Goal: Use online tool/utility: Utilize a website feature to perform a specific function

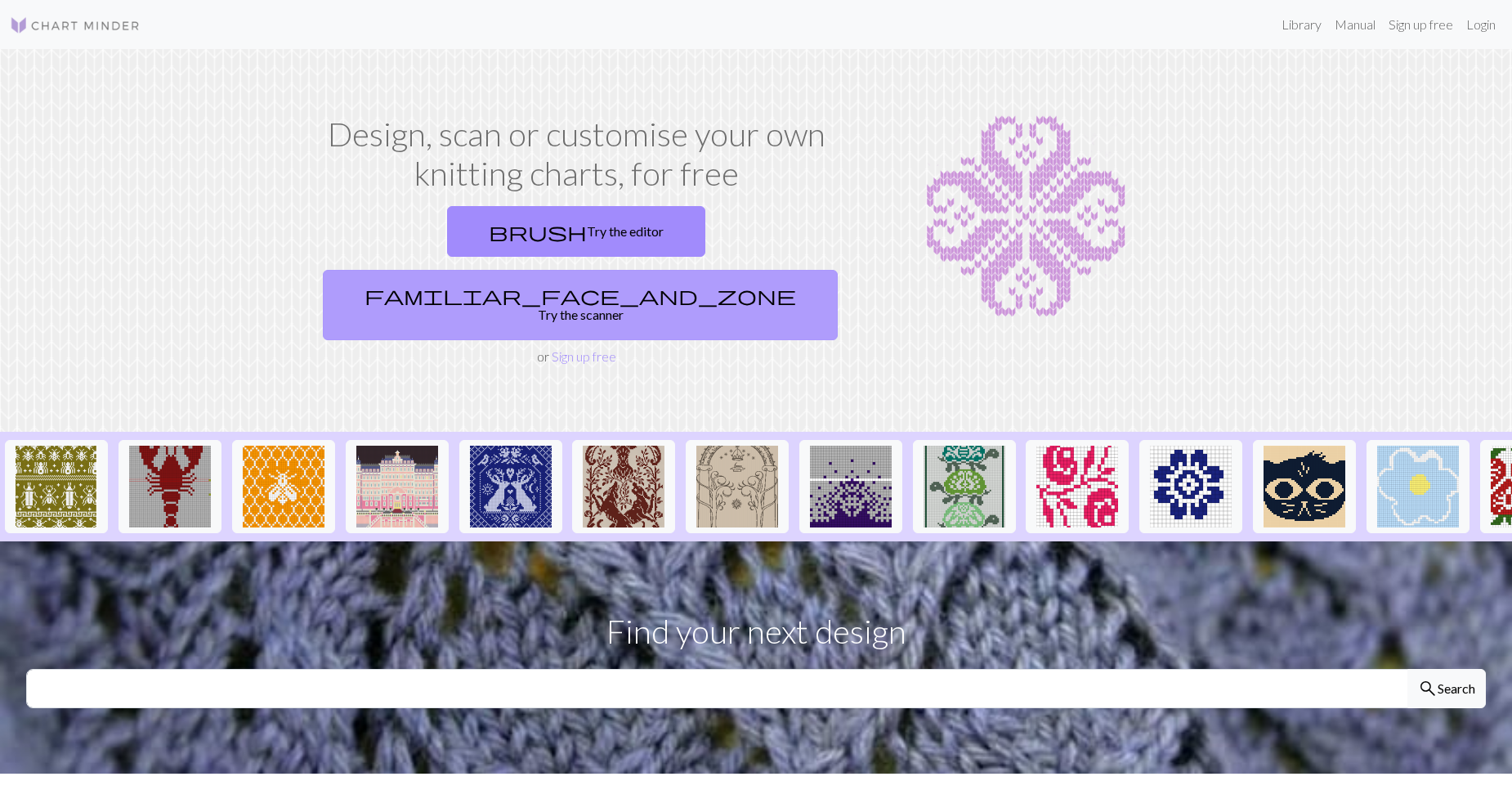
click at [723, 270] on link "familiar_face_and_zone Try the scanner" at bounding box center [580, 305] width 515 height 71
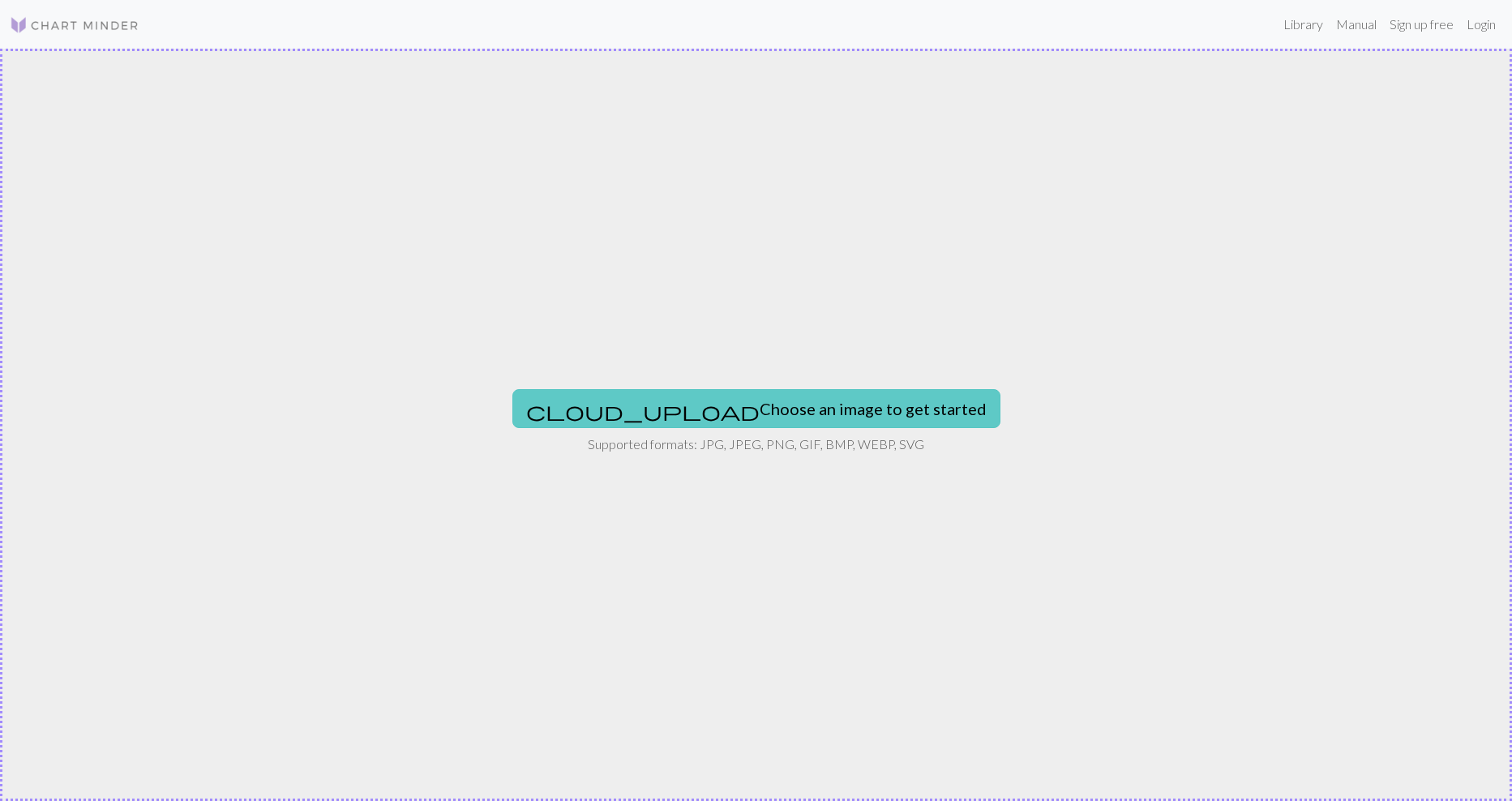
click at [737, 411] on button "cloud_upload Choose an image to get started" at bounding box center [757, 408] width 488 height 39
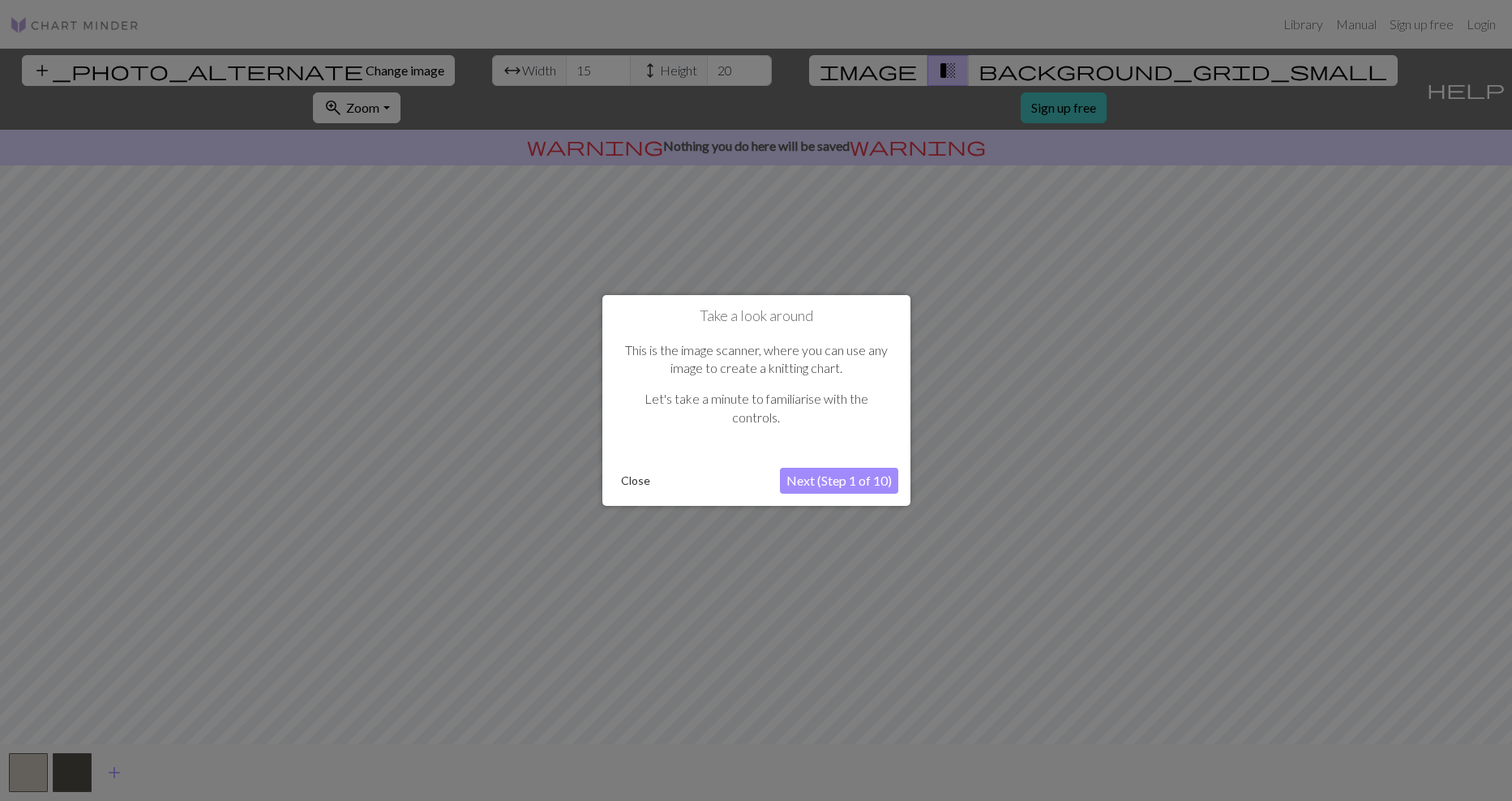
click at [635, 474] on button "Close" at bounding box center [636, 480] width 42 height 25
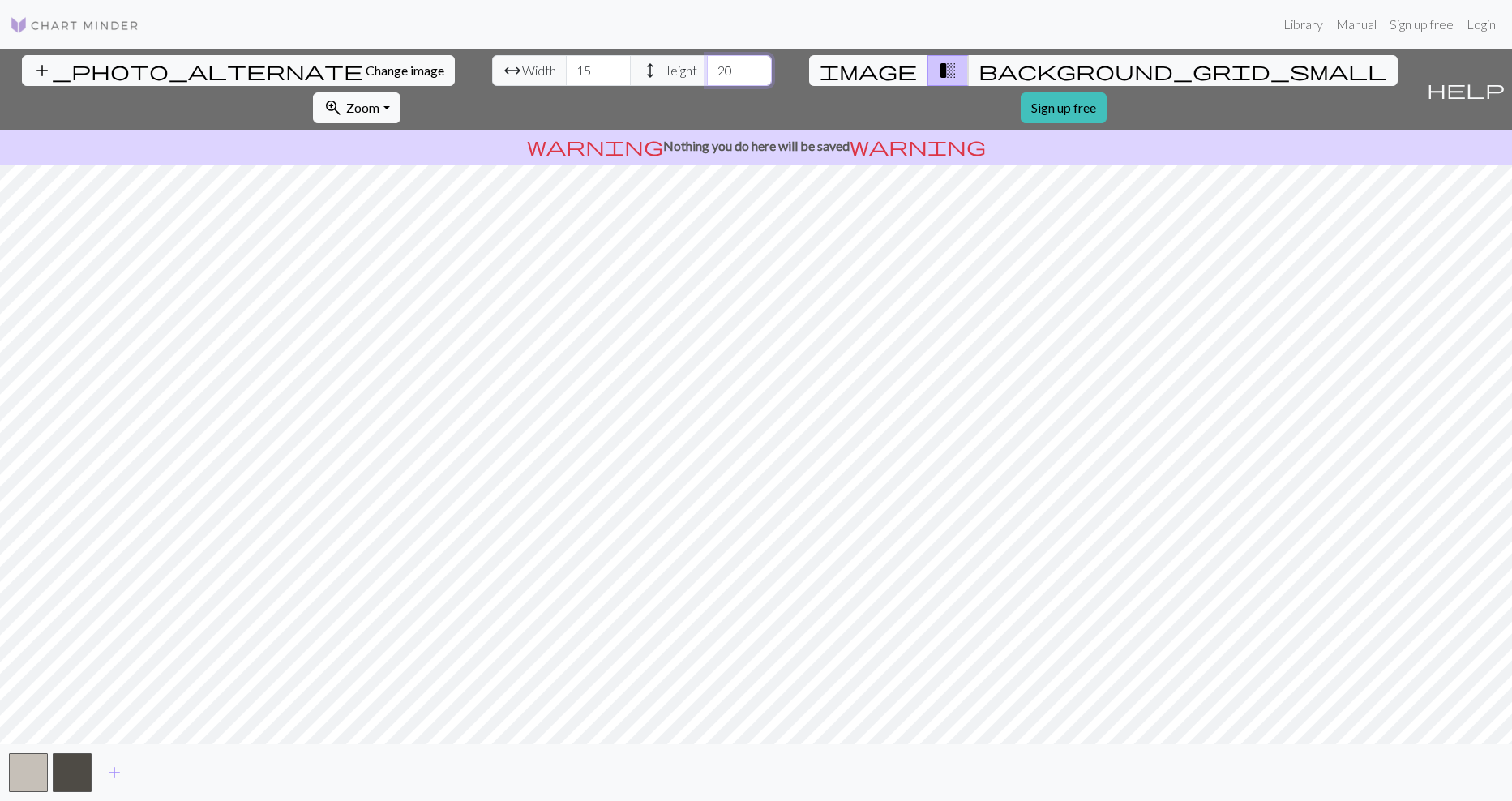
drag, startPoint x: 599, startPoint y: 70, endPoint x: 571, endPoint y: 70, distance: 28.0
click at [571, 70] on div "arrow_range Width 15 height Height 20" at bounding box center [632, 70] width 279 height 30
type input "150"
drag, startPoint x: 461, startPoint y: 68, endPoint x: 442, endPoint y: 68, distance: 19.0
click at [566, 68] on input "15" at bounding box center [599, 70] width 65 height 30
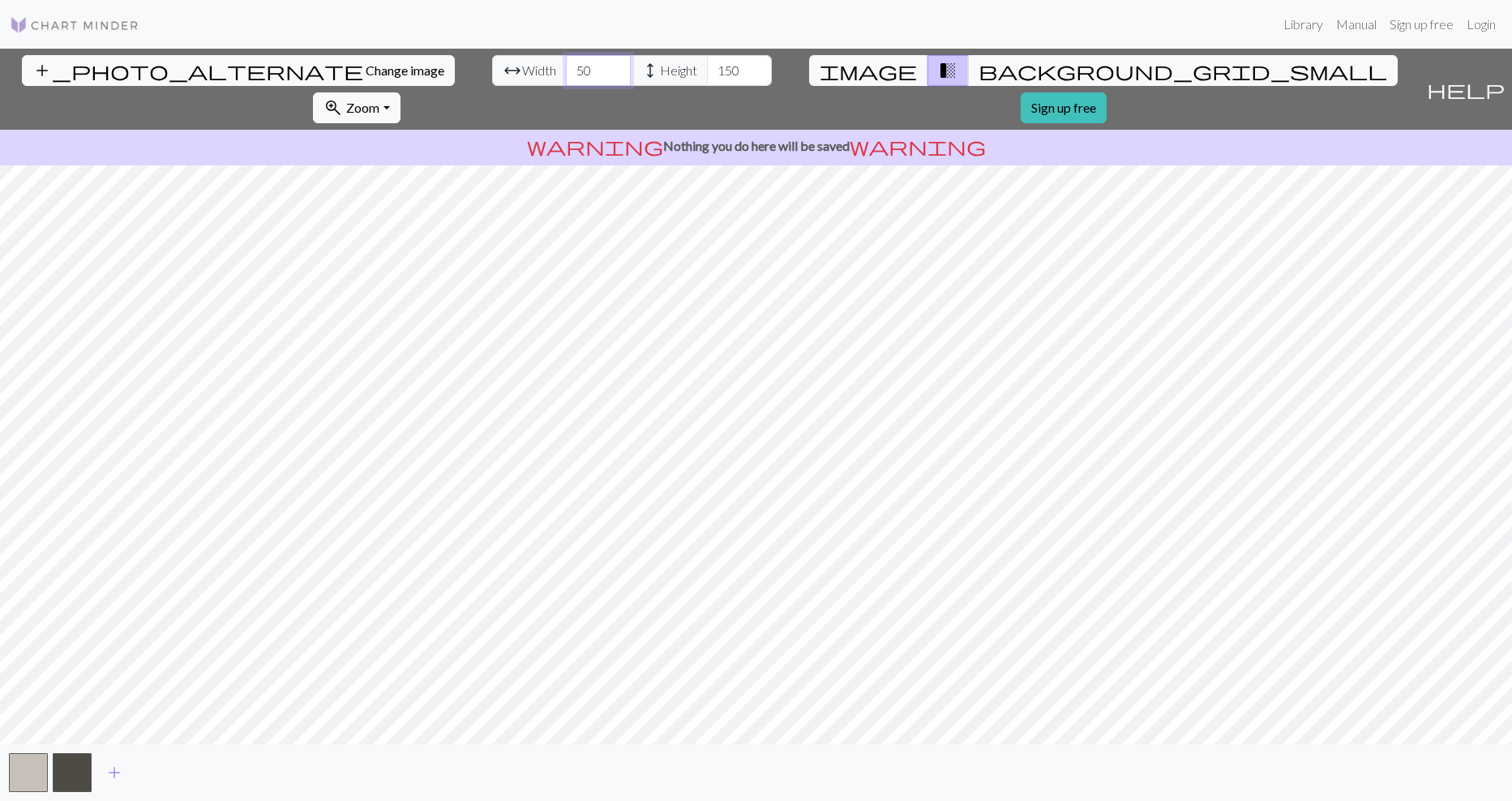
drag, startPoint x: 459, startPoint y: 77, endPoint x: 434, endPoint y: 77, distance: 25.0
click at [566, 77] on input "50" at bounding box center [599, 70] width 65 height 30
drag, startPoint x: 610, startPoint y: 71, endPoint x: 580, endPoint y: 69, distance: 30.1
click at [707, 69] on input "150" at bounding box center [740, 70] width 65 height 30
drag, startPoint x: 460, startPoint y: 74, endPoint x: 434, endPoint y: 74, distance: 26.0
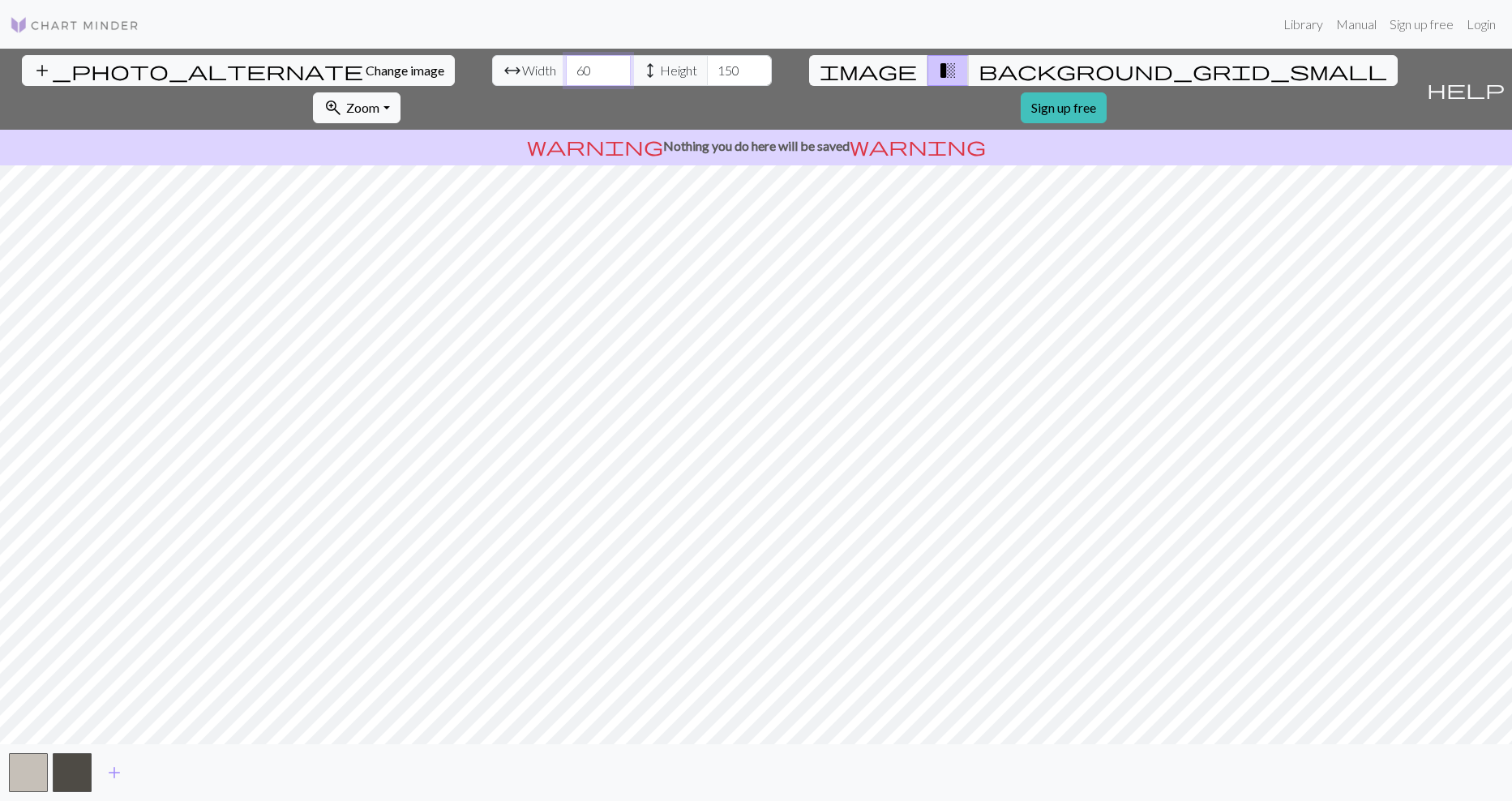
click at [566, 74] on input "60" at bounding box center [599, 70] width 65 height 30
drag, startPoint x: 464, startPoint y: 65, endPoint x: 441, endPoint y: 67, distance: 23.1
click at [566, 67] on input "70" at bounding box center [599, 70] width 65 height 30
type input "80"
drag, startPoint x: 610, startPoint y: 73, endPoint x: 592, endPoint y: 72, distance: 18.0
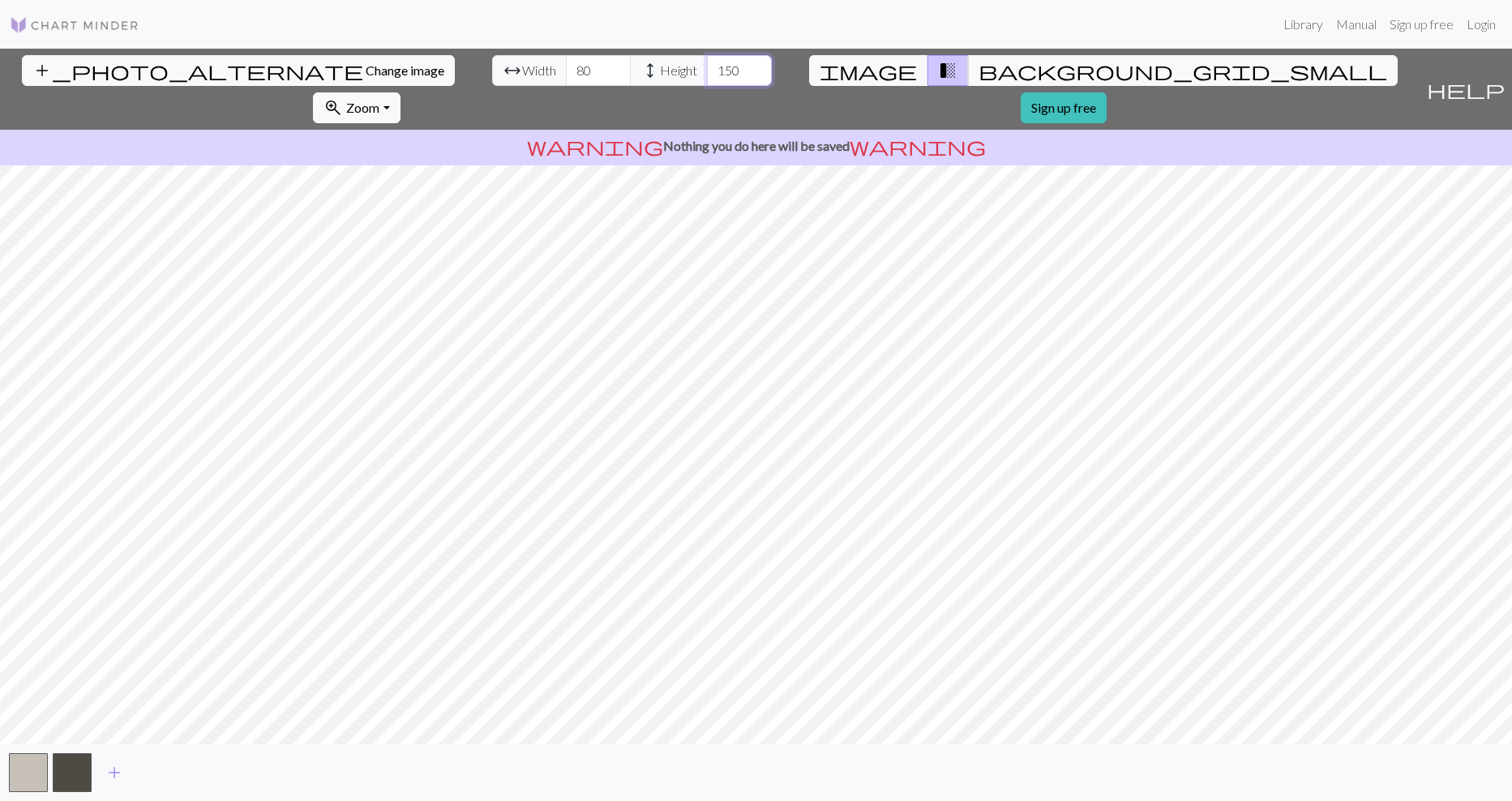
click at [707, 72] on input "150" at bounding box center [740, 70] width 65 height 30
drag, startPoint x: 604, startPoint y: 69, endPoint x: 592, endPoint y: 69, distance: 12.0
click at [707, 69] on input "160" at bounding box center [740, 70] width 65 height 30
drag, startPoint x: 591, startPoint y: 69, endPoint x: 576, endPoint y: 69, distance: 15.0
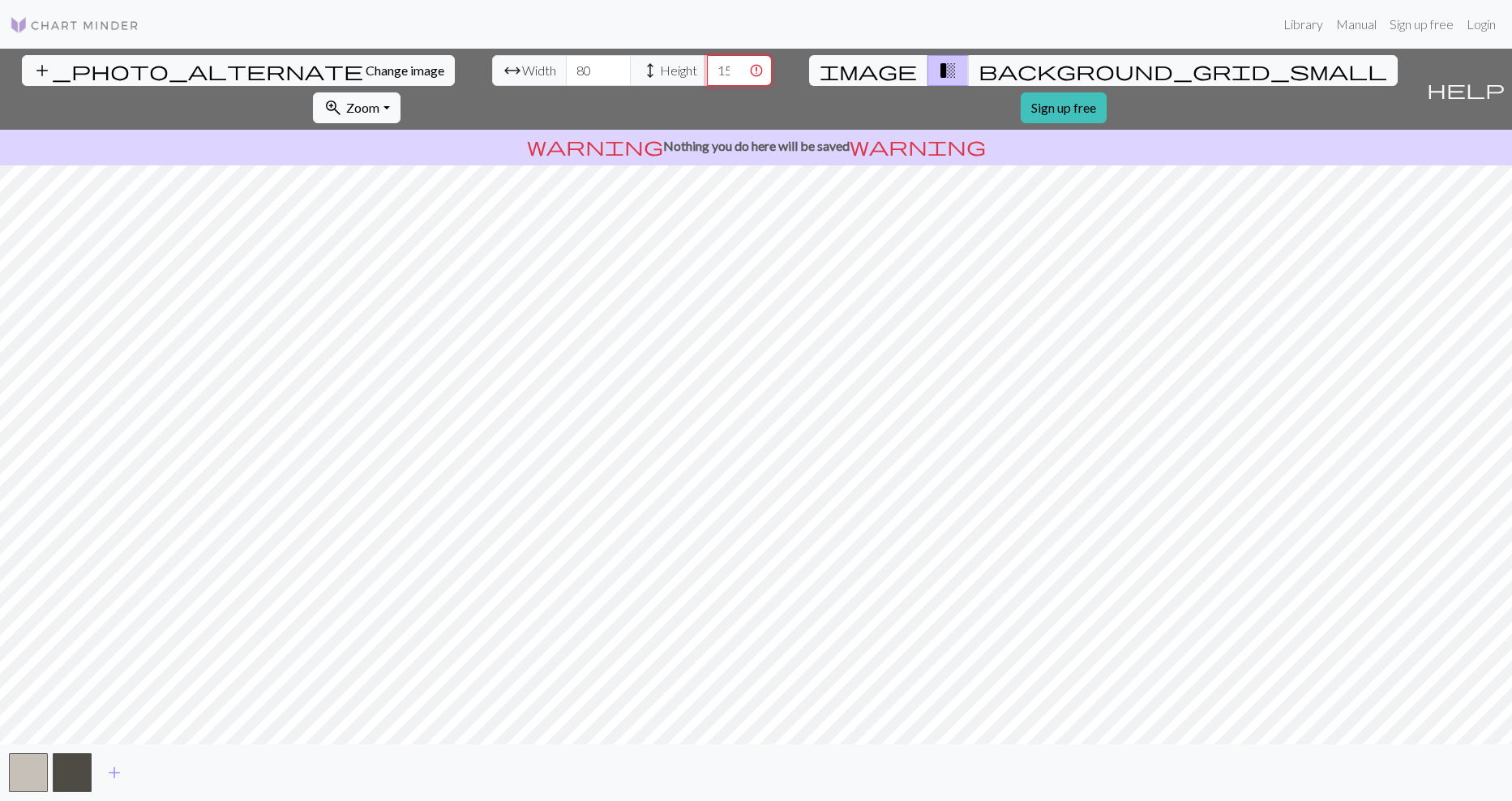
click at [707, 69] on input "15560" at bounding box center [740, 70] width 65 height 30
type input "560"
drag, startPoint x: 576, startPoint y: 69, endPoint x: 614, endPoint y: 76, distance: 38.6
click at [707, 76] on input "560" at bounding box center [740, 70] width 65 height 30
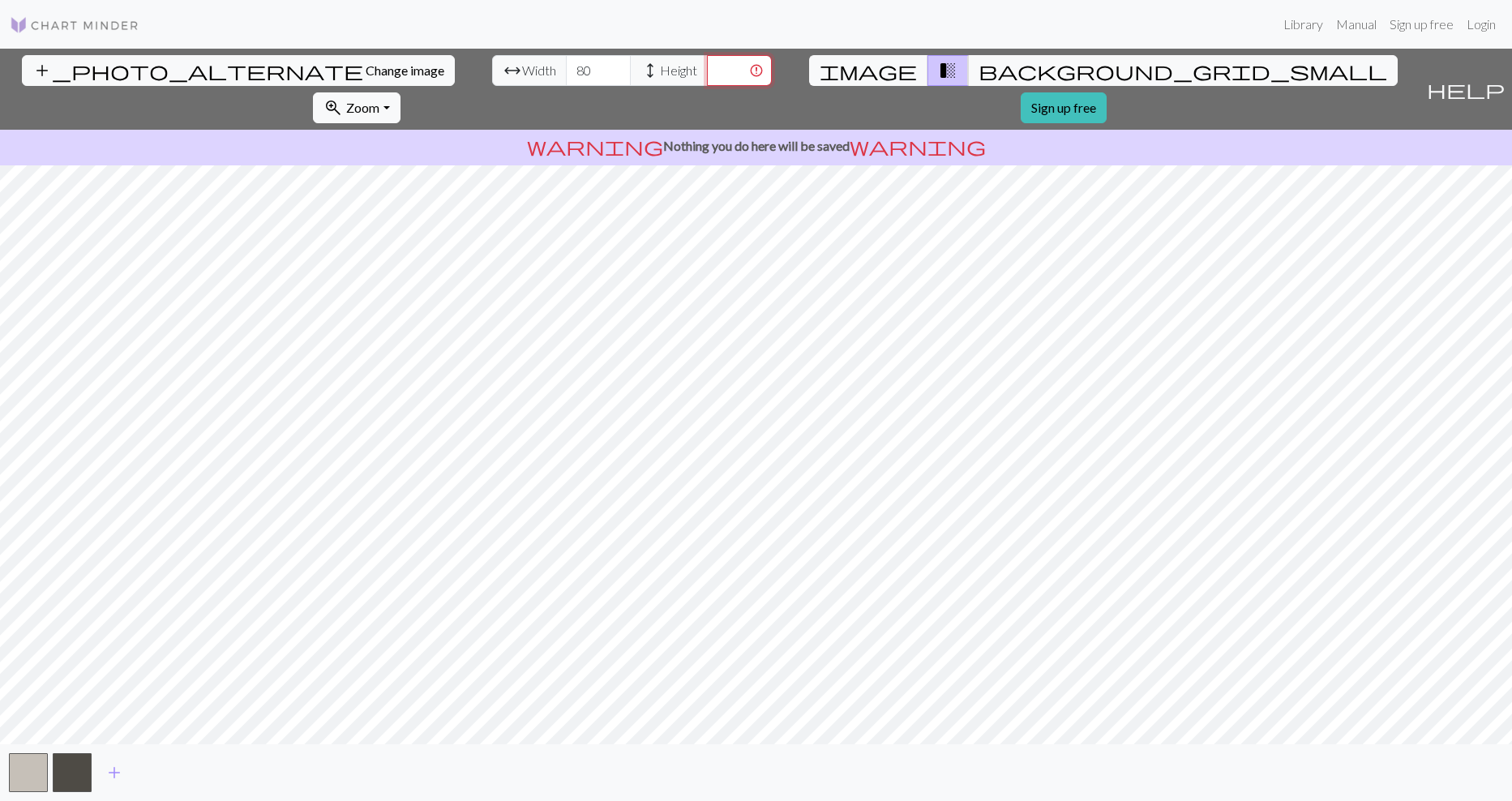
scroll to position [0, 0]
type input "150"
click at [1107, 92] on link "Sign up free" at bounding box center [1064, 107] width 86 height 30
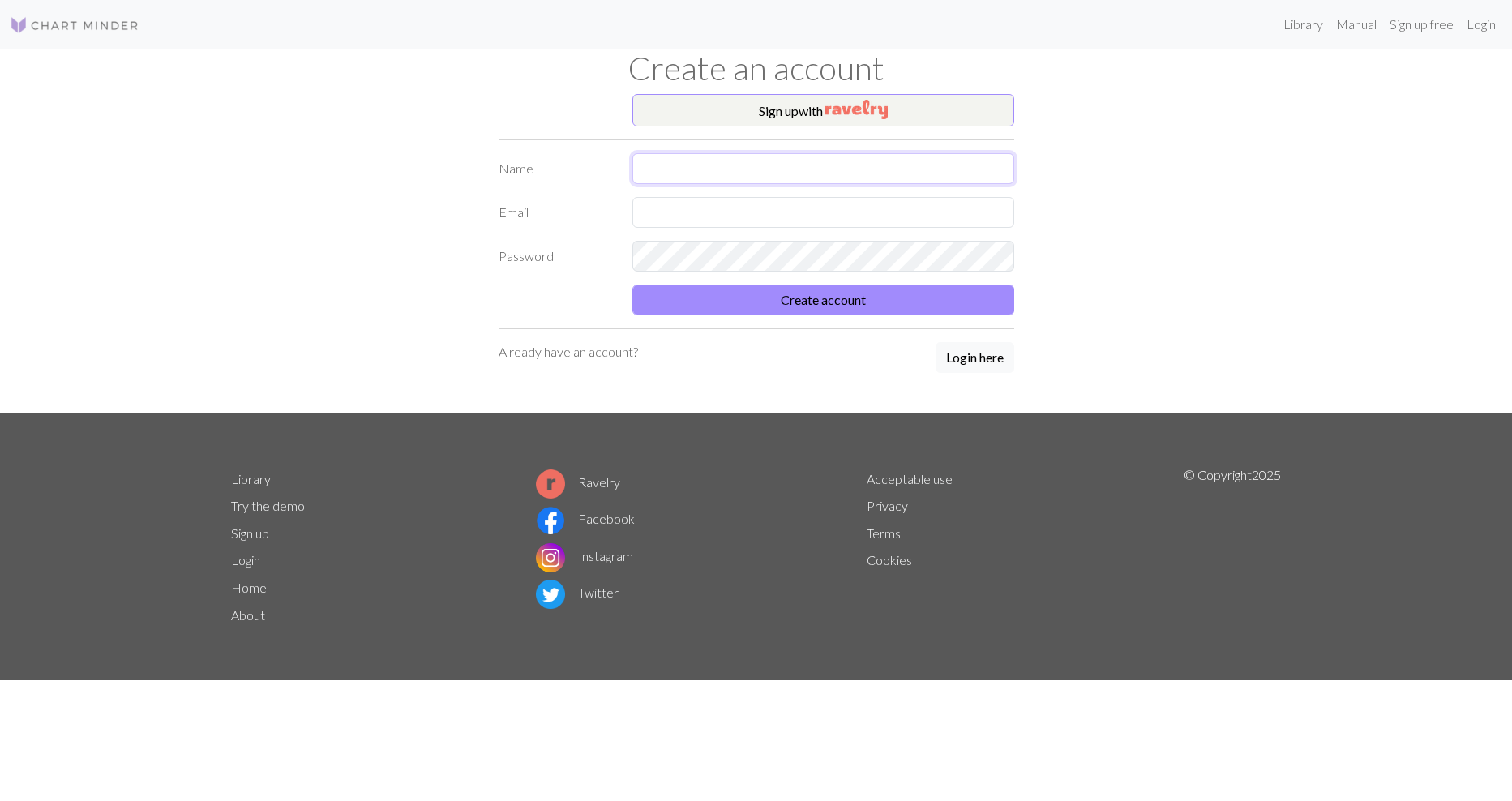
click at [751, 176] on input "text" at bounding box center [823, 168] width 382 height 30
type input "Kitty"
click at [636, 209] on input "text" at bounding box center [823, 212] width 382 height 30
type input "[PERSON_NAME][EMAIL_ADDRESS][DOMAIN_NAME]"
click at [827, 312] on button "Create account" at bounding box center [823, 299] width 382 height 30
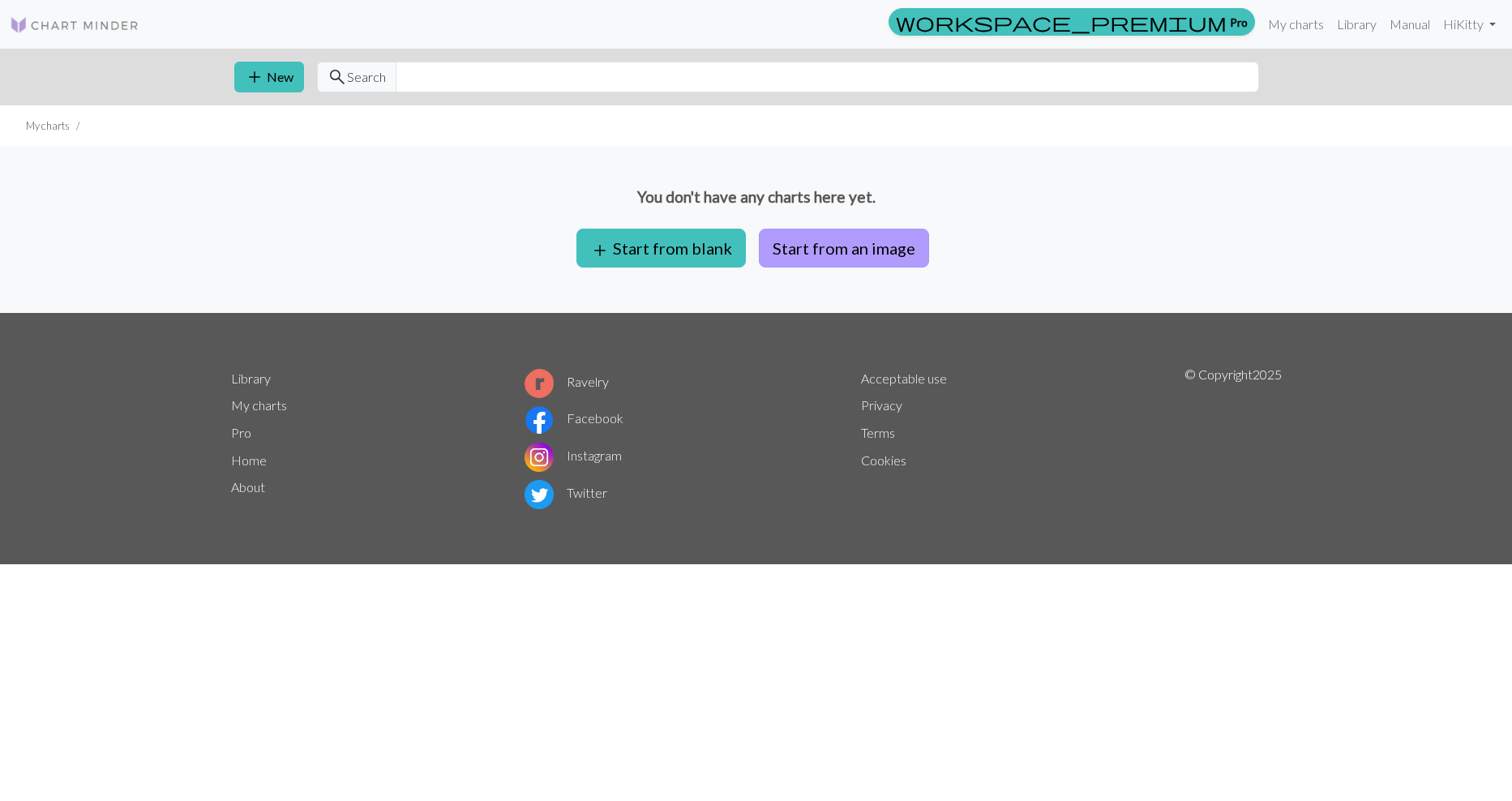
click at [871, 246] on button "Start from an image" at bounding box center [844, 247] width 171 height 39
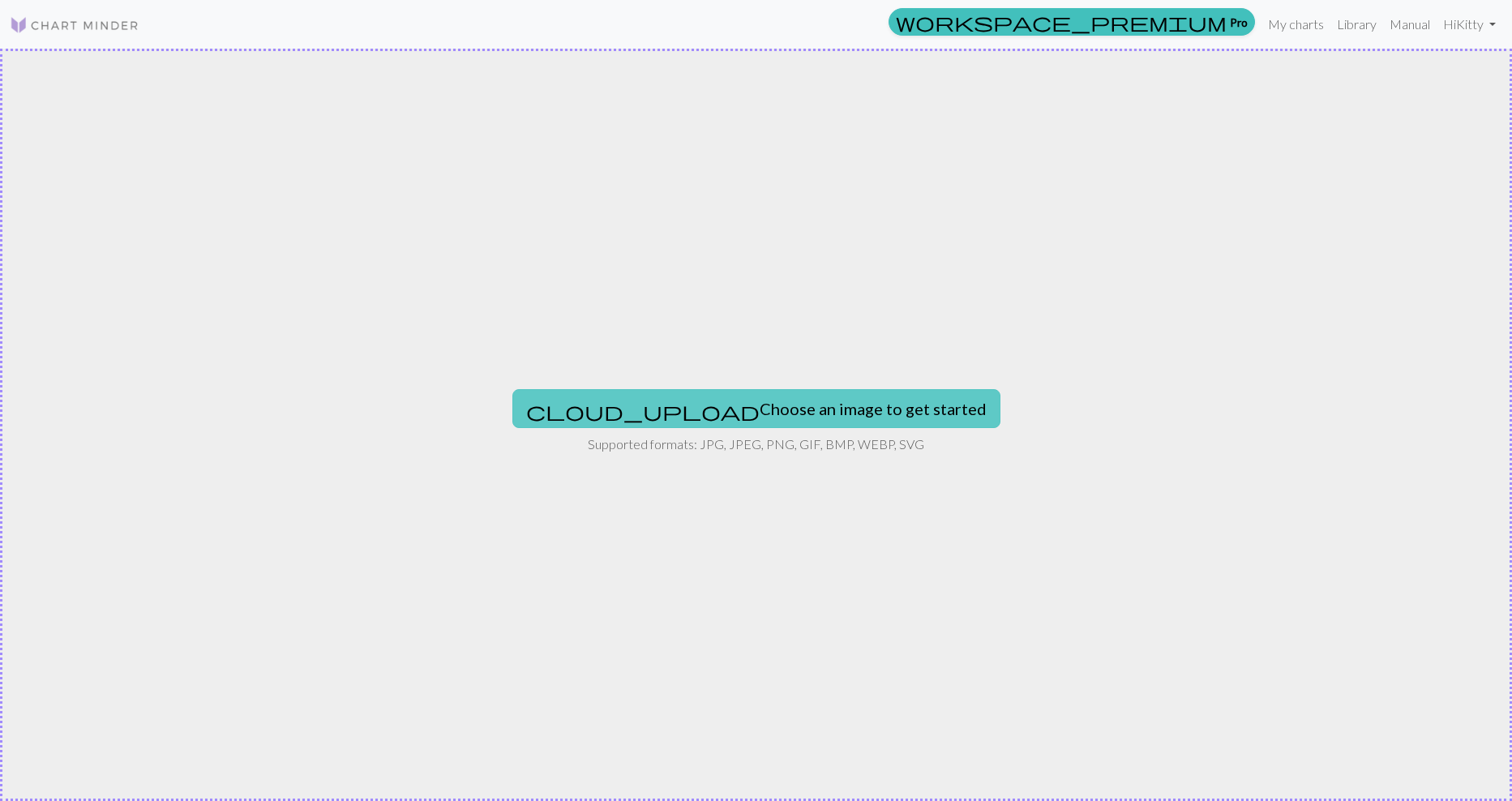
click at [778, 413] on button "cloud_upload Choose an image to get started" at bounding box center [757, 408] width 488 height 39
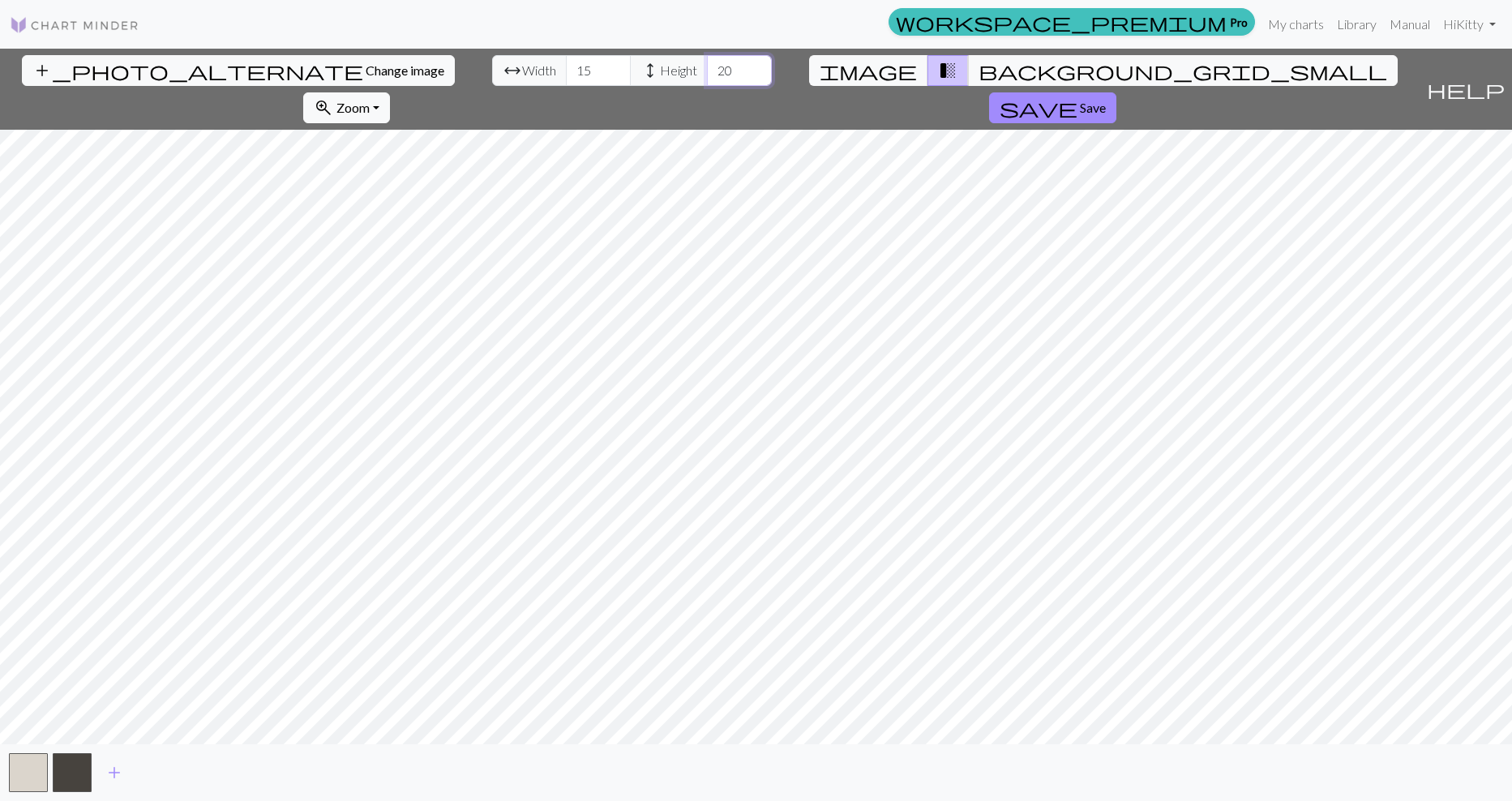
drag, startPoint x: 608, startPoint y: 72, endPoint x: 581, endPoint y: 72, distance: 27.0
click at [707, 72] on input "20" at bounding box center [740, 70] width 65 height 30
type input "150"
drag, startPoint x: 447, startPoint y: 71, endPoint x: 434, endPoint y: 70, distance: 13.0
click at [492, 70] on div "arrow_range Width 15 height Height 150" at bounding box center [632, 70] width 279 height 30
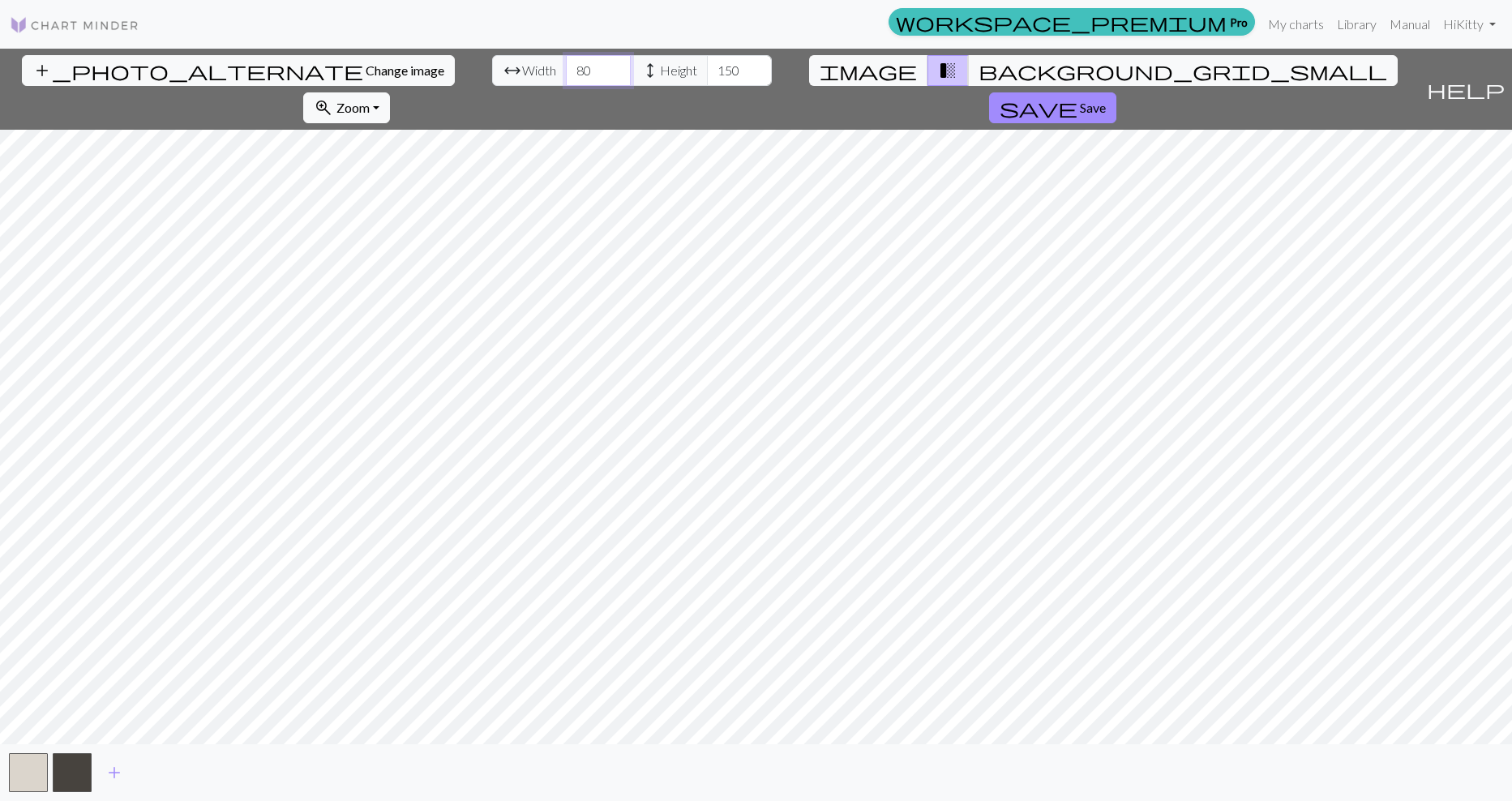
click at [492, 69] on div "arrow_range Width 80 height Height 150" at bounding box center [632, 70] width 279 height 30
type input "9"
type input "85"
click at [707, 68] on input "150" at bounding box center [740, 70] width 65 height 30
type input "155"
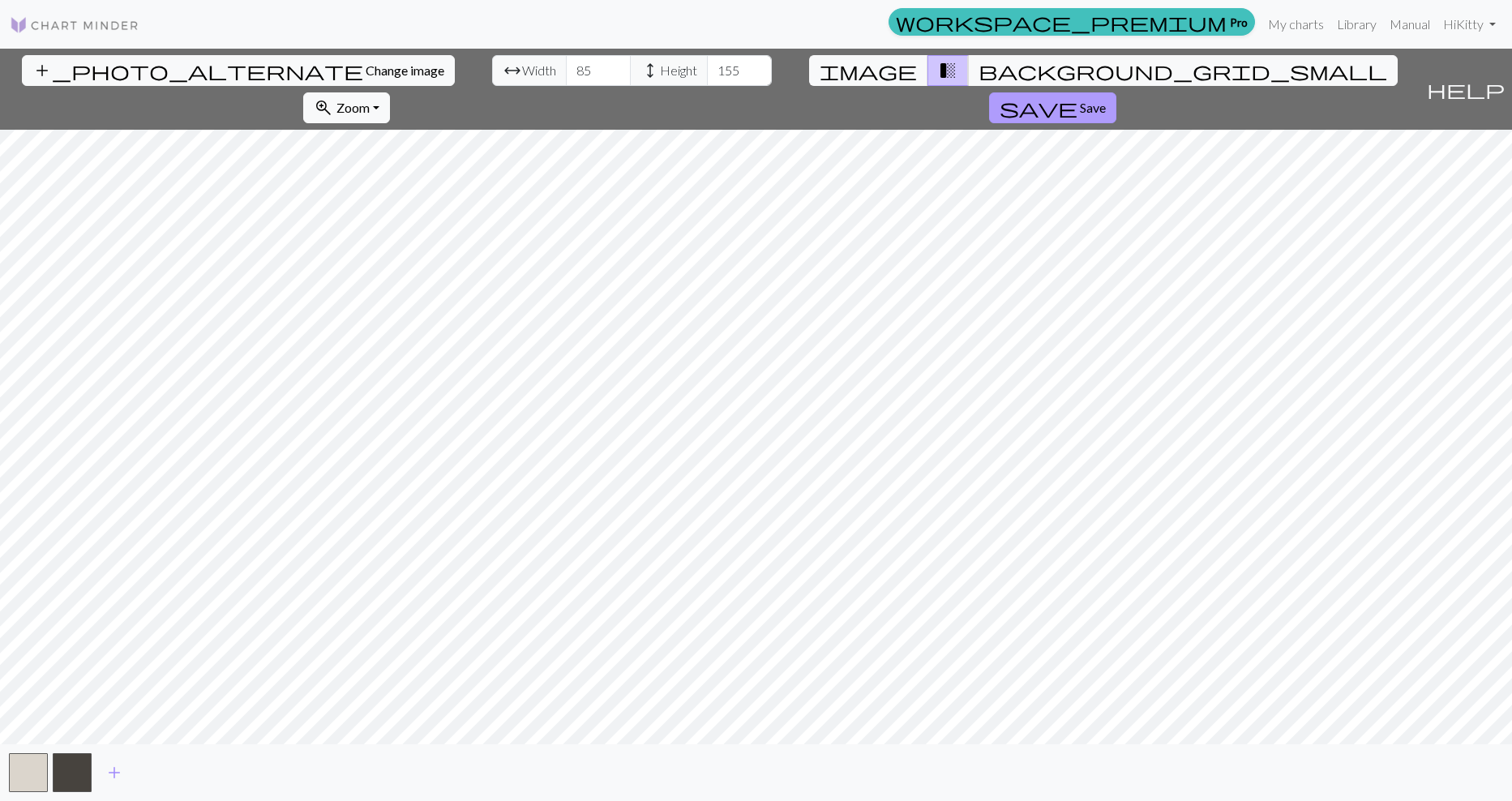
click at [1106, 100] on span "Save" at bounding box center [1092, 107] width 26 height 16
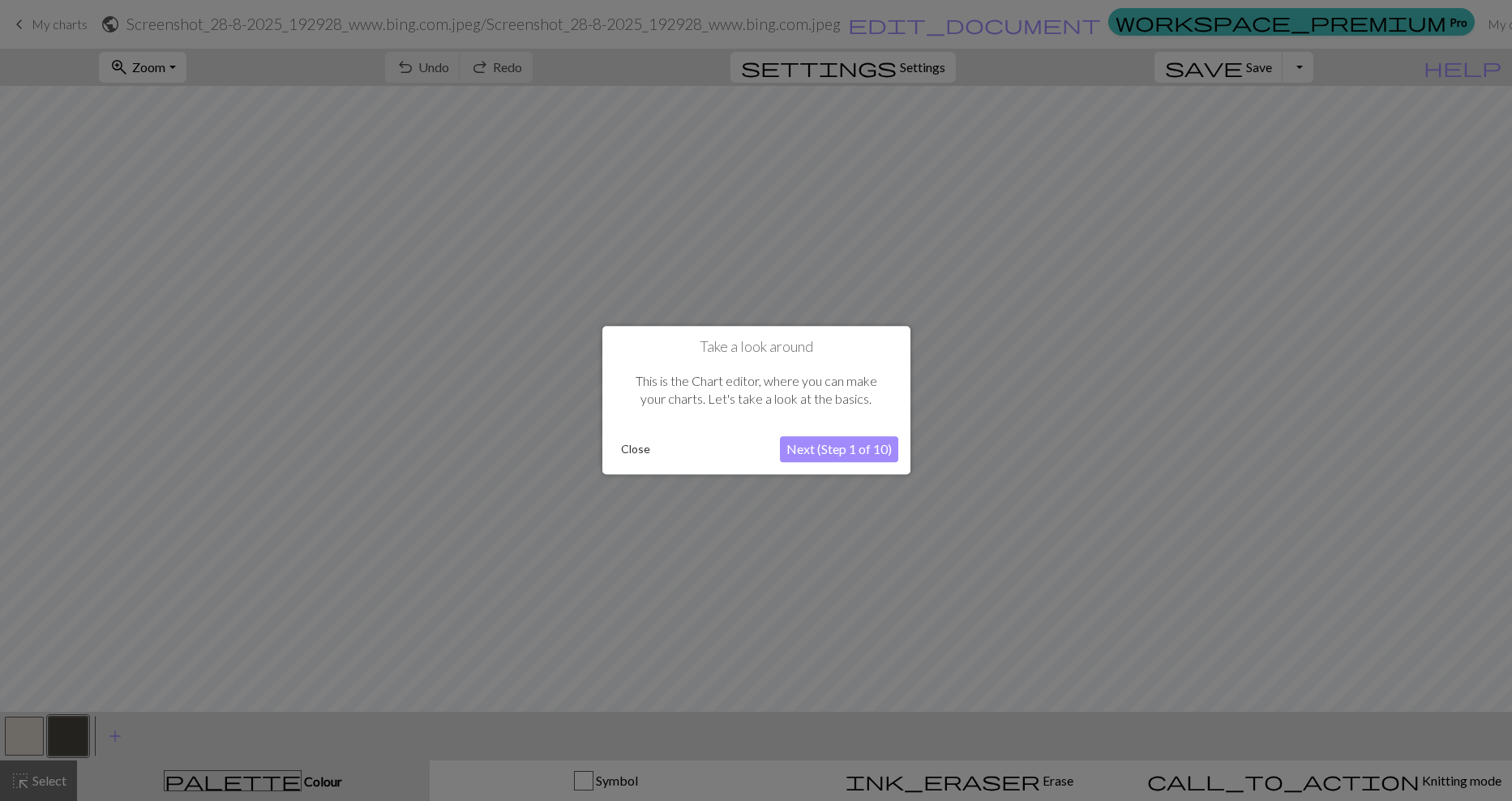
click at [637, 450] on button "Close" at bounding box center [636, 450] width 42 height 25
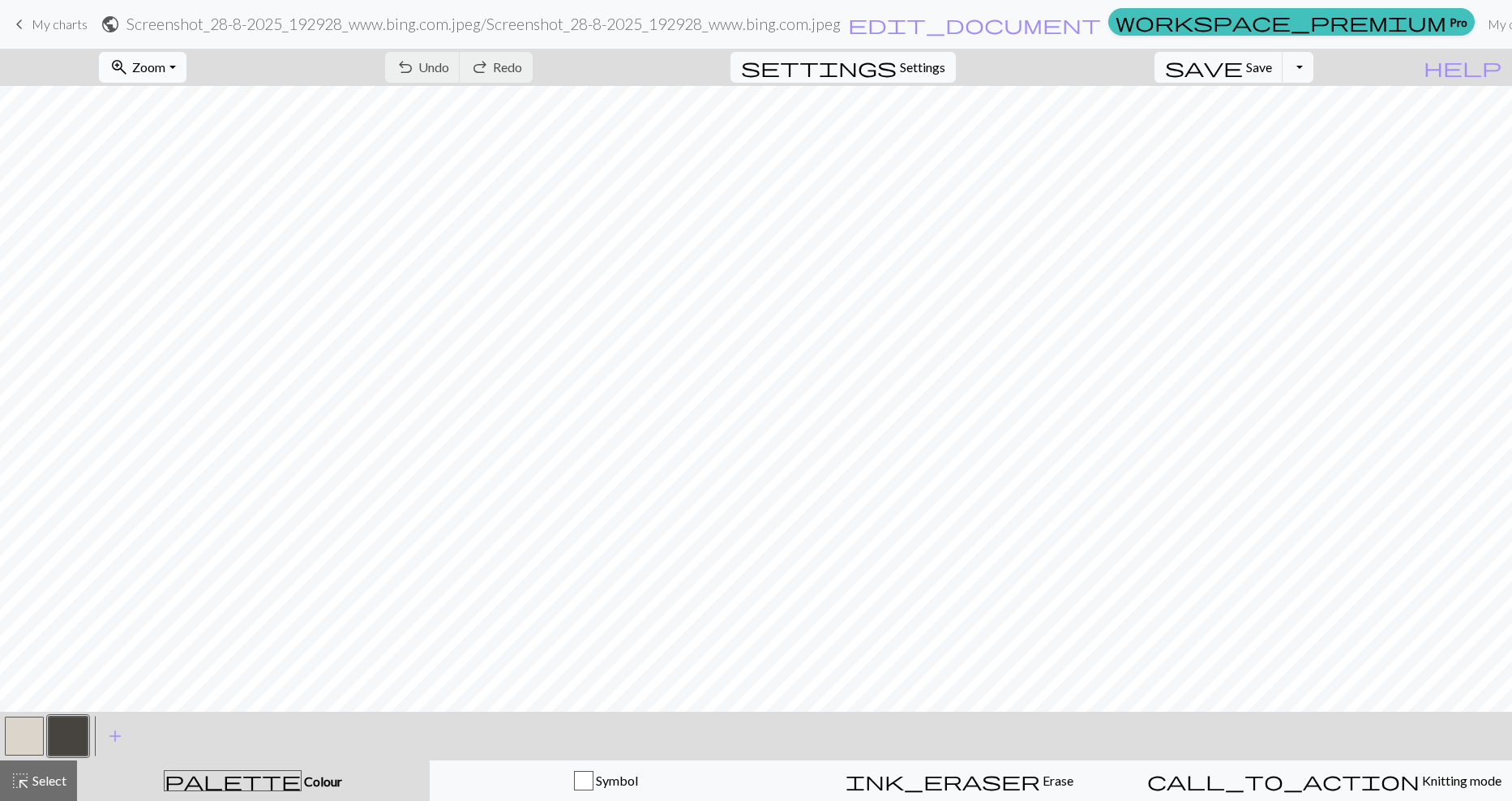
click at [166, 66] on span "Zoom" at bounding box center [148, 67] width 33 height 16
click at [193, 198] on button "50%" at bounding box center [163, 194] width 128 height 26
click at [1313, 64] on button "Toggle Dropdown" at bounding box center [1298, 67] width 31 height 30
click at [1291, 129] on button "save_alt Download" at bounding box center [1179, 129] width 268 height 26
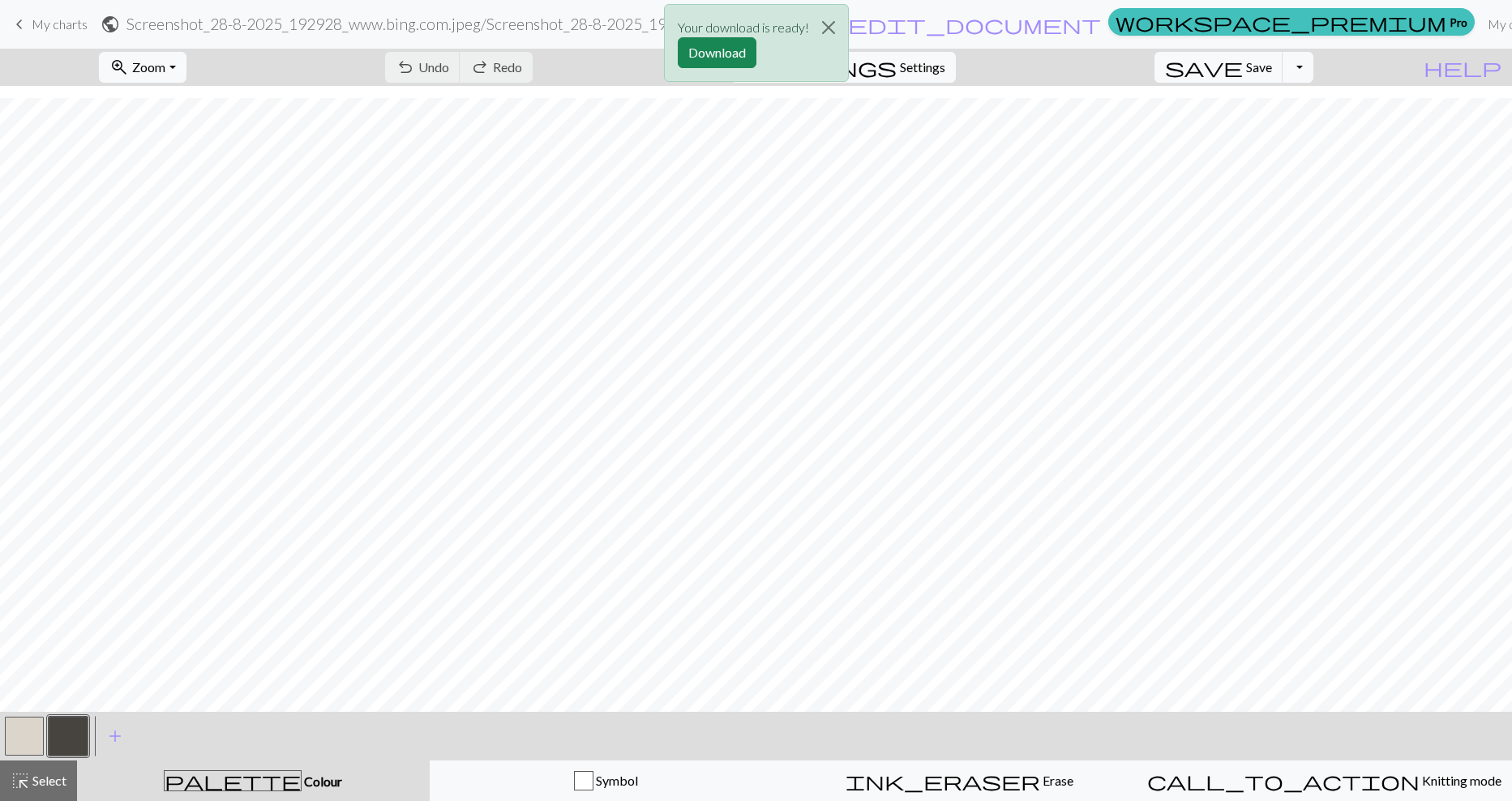
click at [1317, 68] on div "Your download is ready! Download" at bounding box center [756, 47] width 1512 height 95
click at [737, 54] on button "Download" at bounding box center [716, 52] width 78 height 30
click at [39, 27] on span "My charts" at bounding box center [59, 24] width 56 height 16
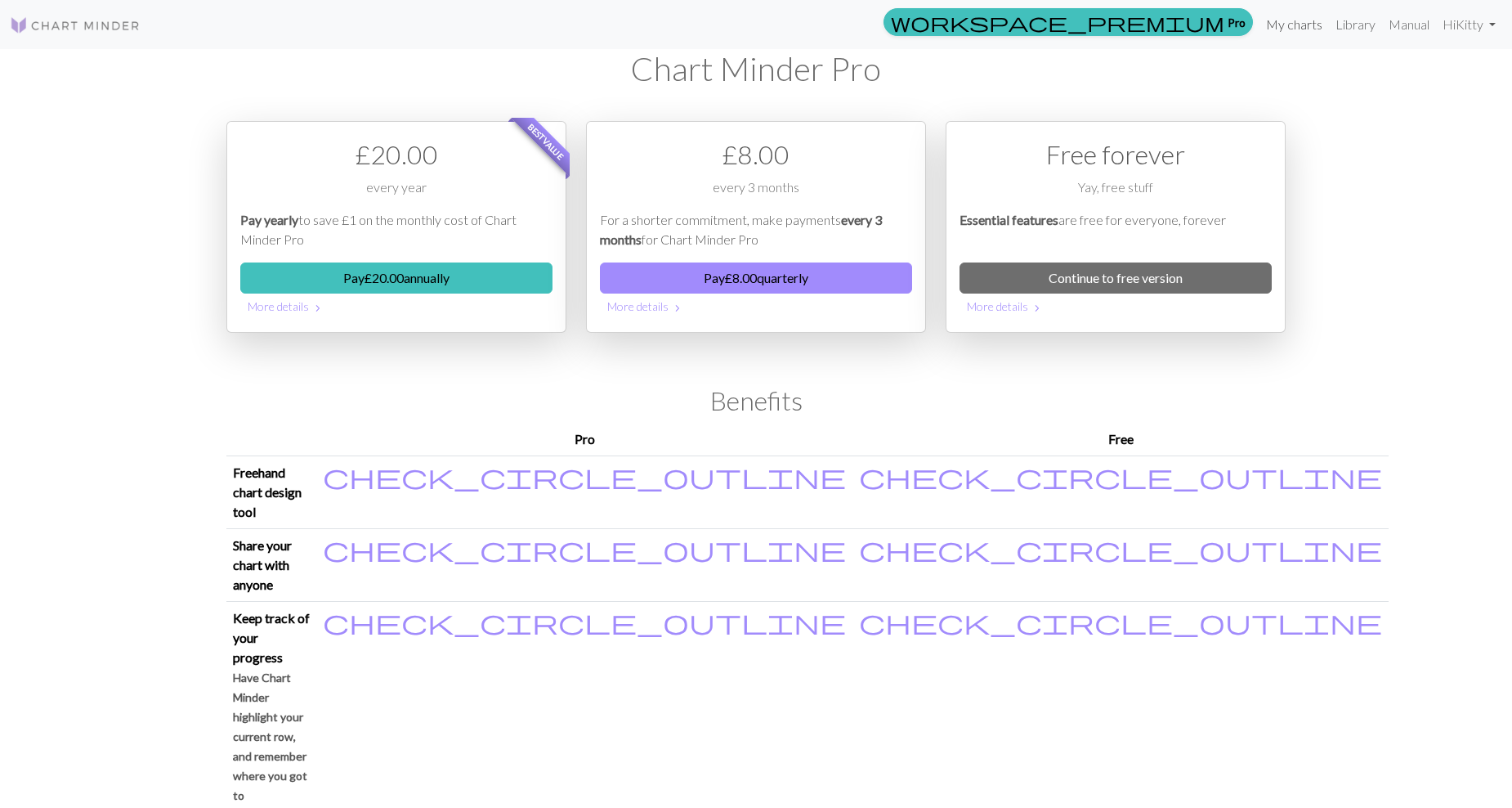
click at [1294, 24] on link "My charts" at bounding box center [1294, 24] width 70 height 32
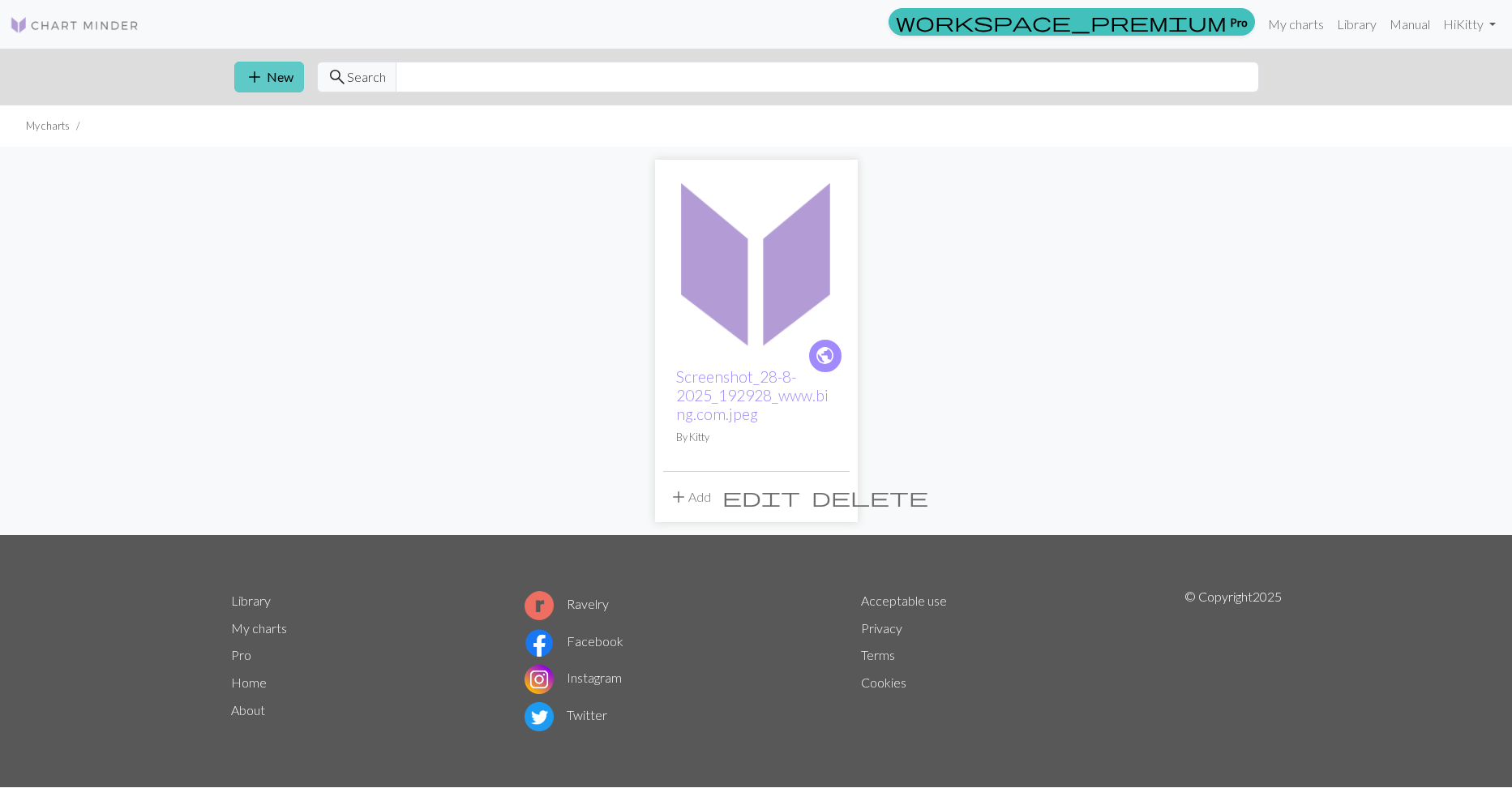
click at [268, 77] on button "add New" at bounding box center [269, 77] width 70 height 30
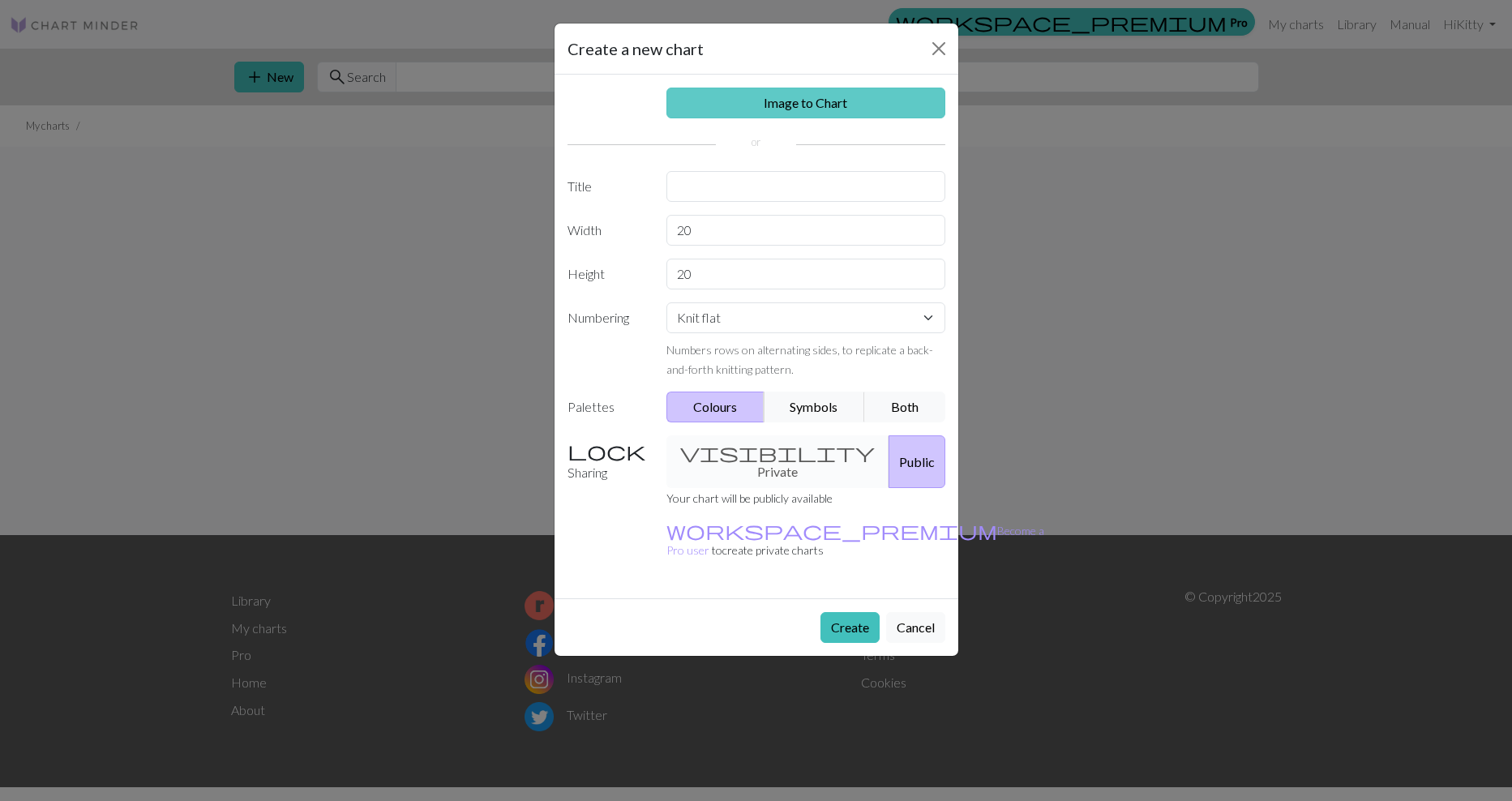
click at [815, 88] on link "Image to Chart" at bounding box center [805, 102] width 279 height 30
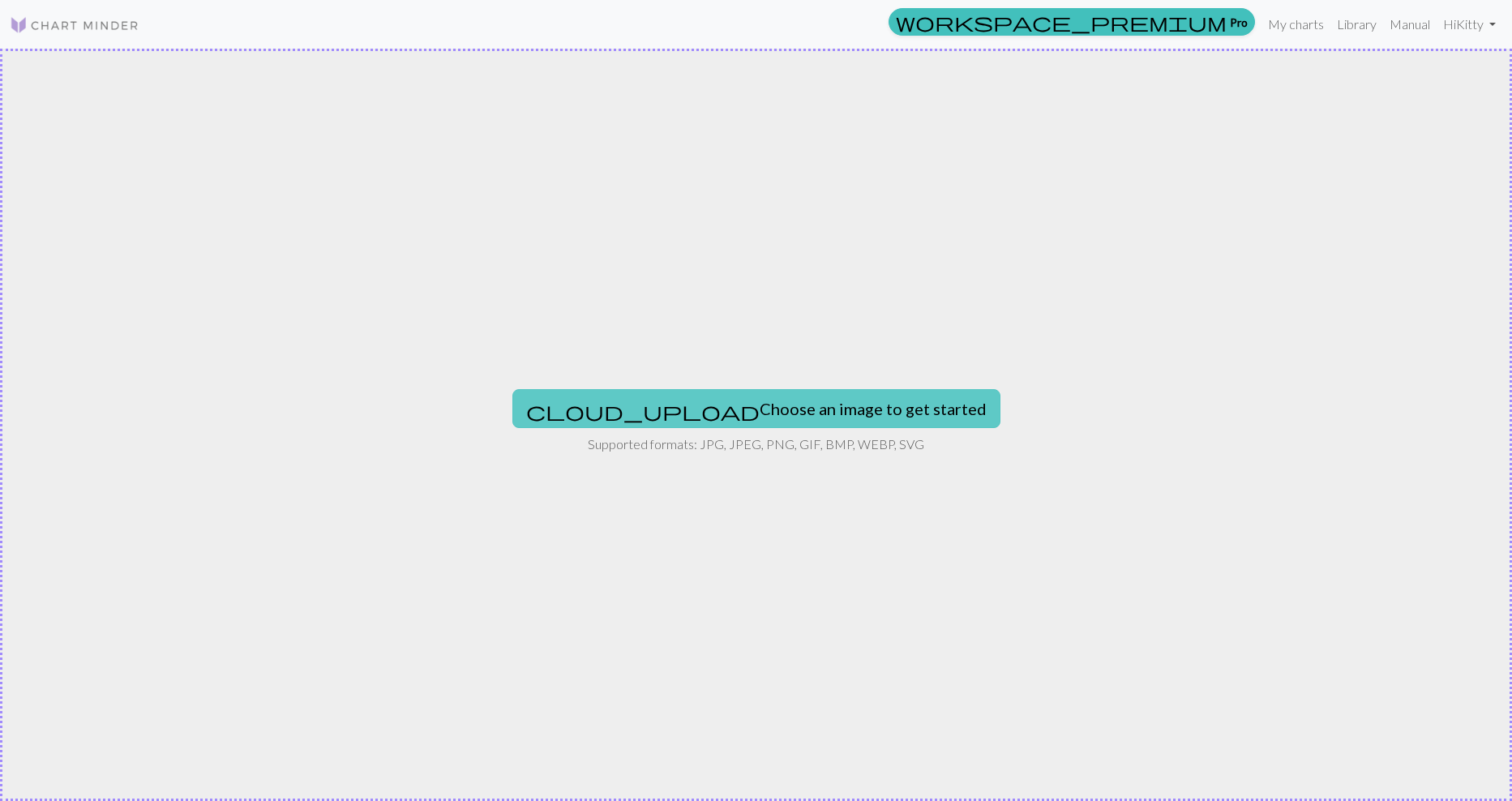
click at [805, 394] on button "cloud_upload Choose an image to get started" at bounding box center [757, 408] width 488 height 39
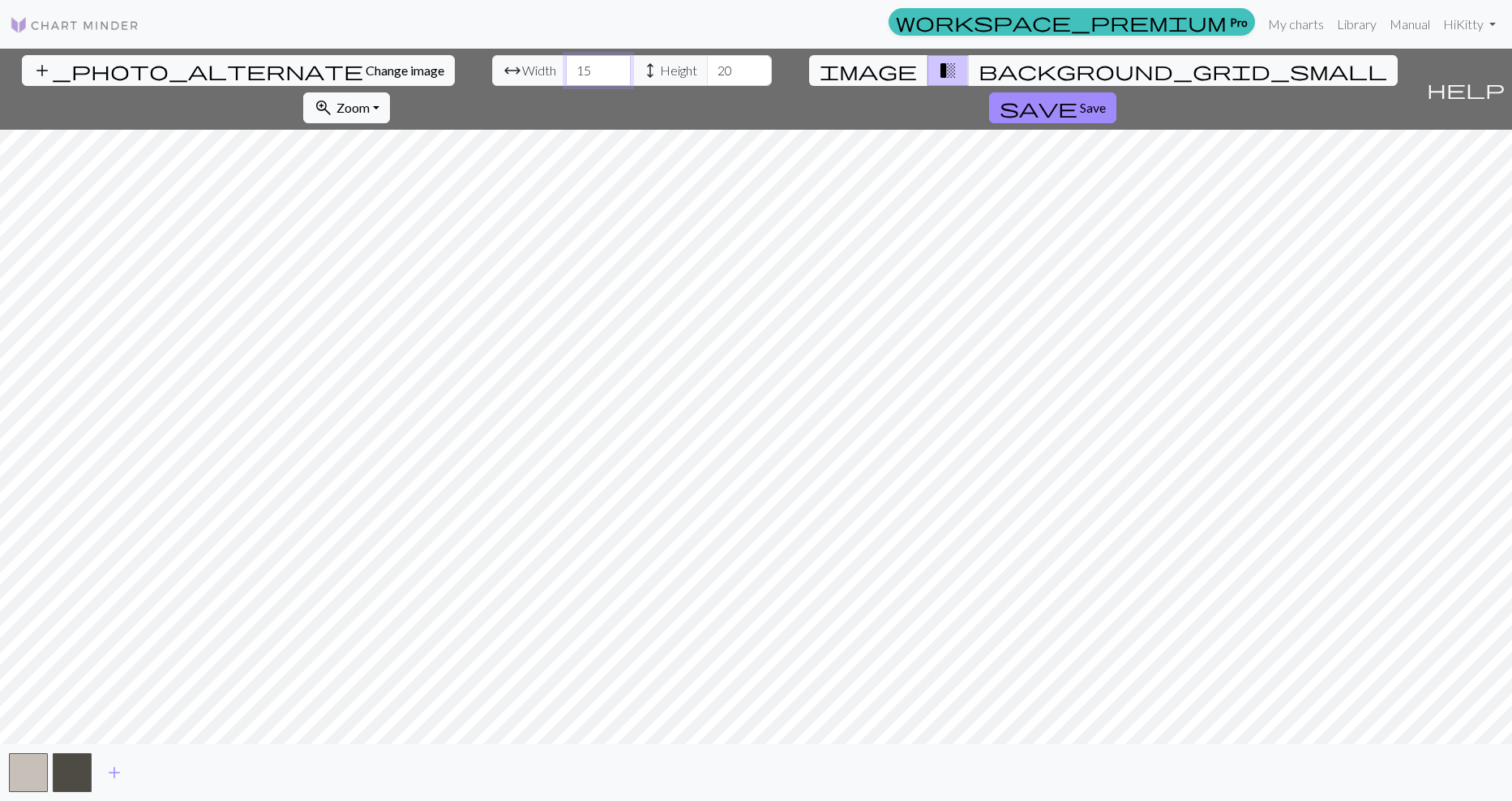
click at [566, 73] on input "15" at bounding box center [599, 70] width 65 height 30
type input "100"
drag, startPoint x: 602, startPoint y: 65, endPoint x: 592, endPoint y: 66, distance: 10.0
click at [707, 66] on input "20" at bounding box center [740, 70] width 65 height 30
type input "2"
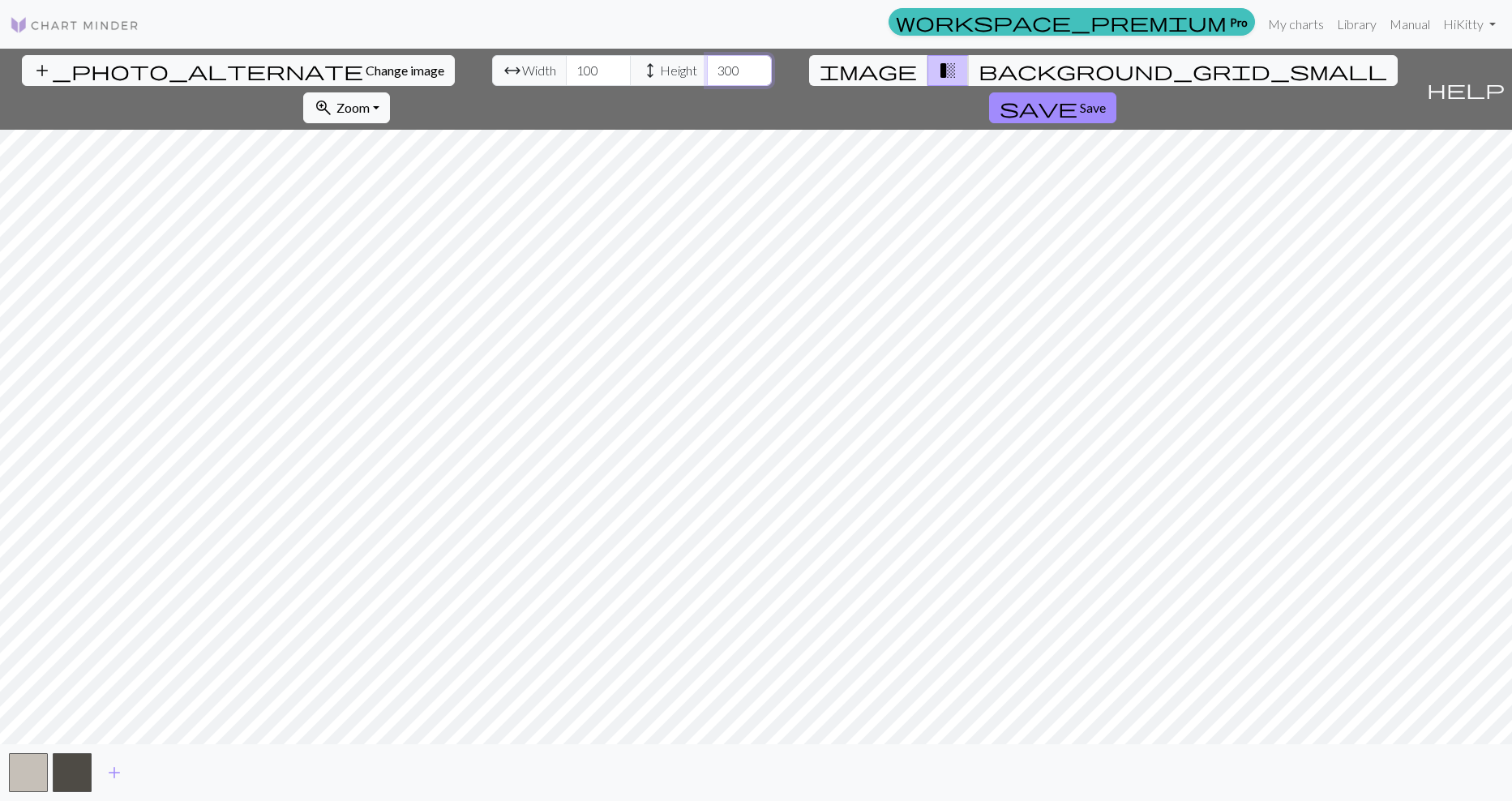
type input "300"
click at [566, 70] on input "100" at bounding box center [599, 70] width 65 height 30
type input "150"
click at [1106, 100] on span "Save" at bounding box center [1092, 107] width 26 height 16
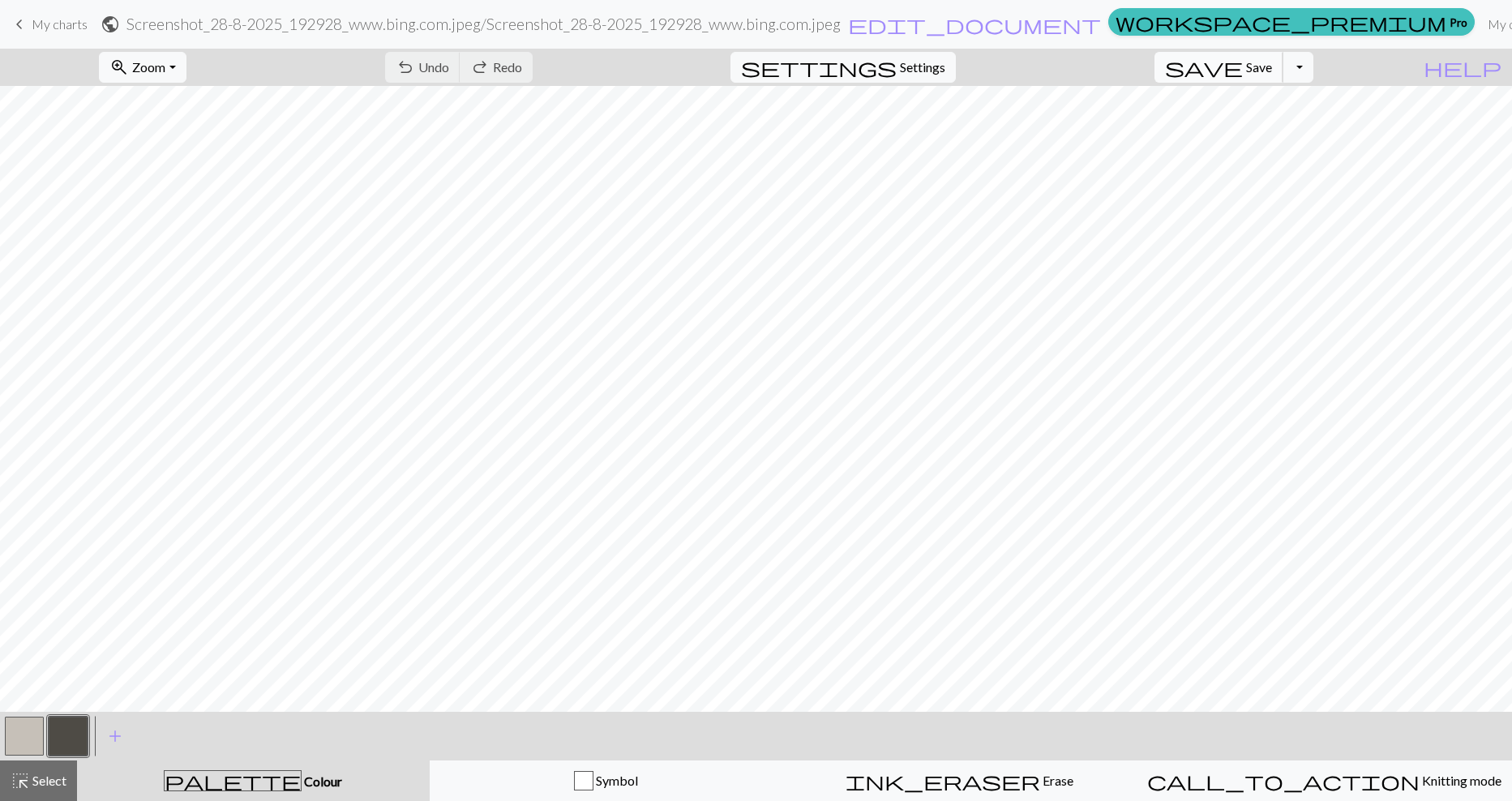
click at [1272, 68] on span "Save" at bounding box center [1259, 67] width 26 height 16
click at [1313, 68] on button "Toggle Dropdown" at bounding box center [1298, 67] width 31 height 30
click at [1294, 134] on button "save_alt Download" at bounding box center [1179, 129] width 268 height 26
